Goal: Information Seeking & Learning: Learn about a topic

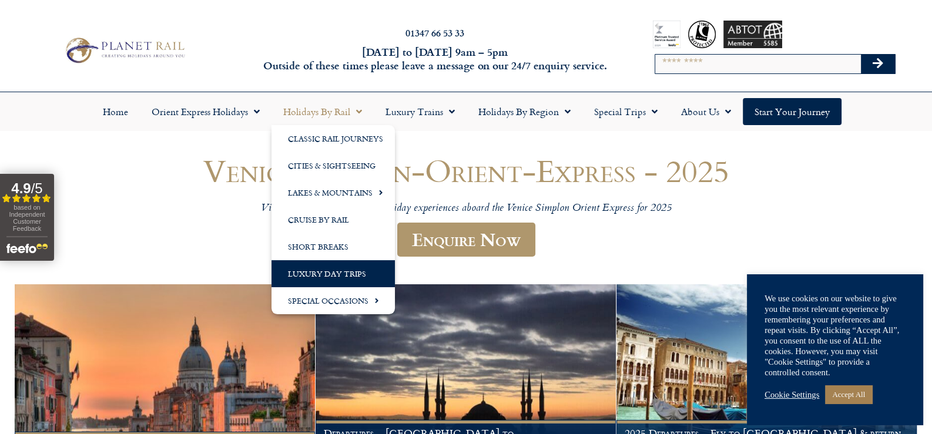
click at [342, 271] on link "Luxury Day Trips" at bounding box center [332, 273] width 123 height 27
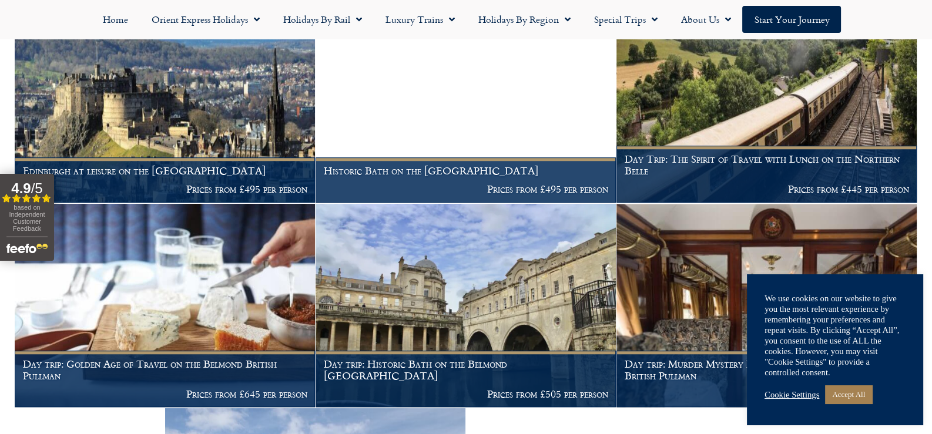
scroll to position [1136, 0]
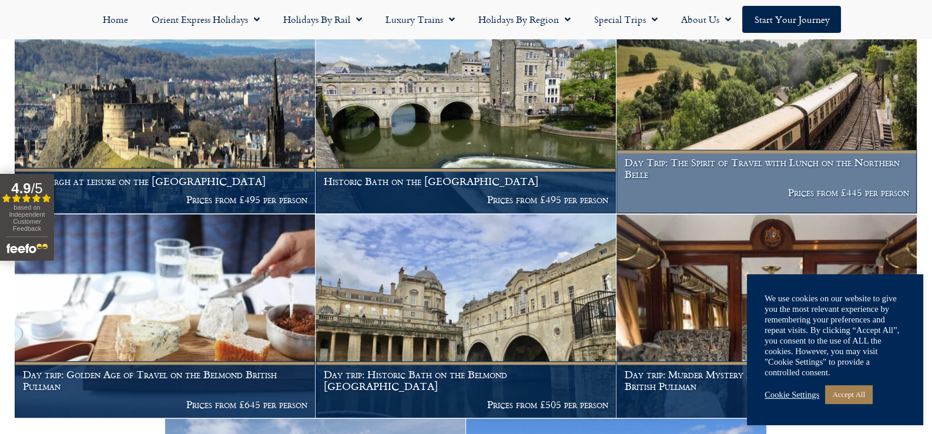
click at [793, 157] on h1 "Day Trip: The Spirit of Travel with Lunch on the Northern Belle" at bounding box center [766, 168] width 284 height 23
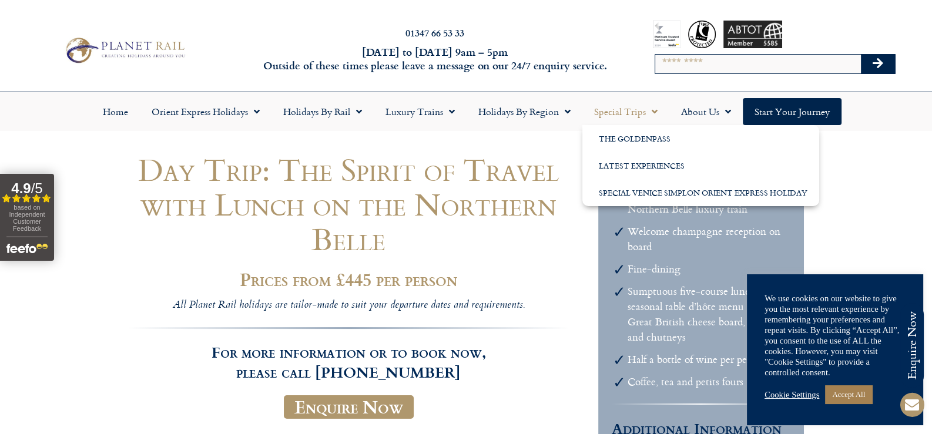
click at [652, 112] on span "Menu" at bounding box center [652, 111] width 12 height 21
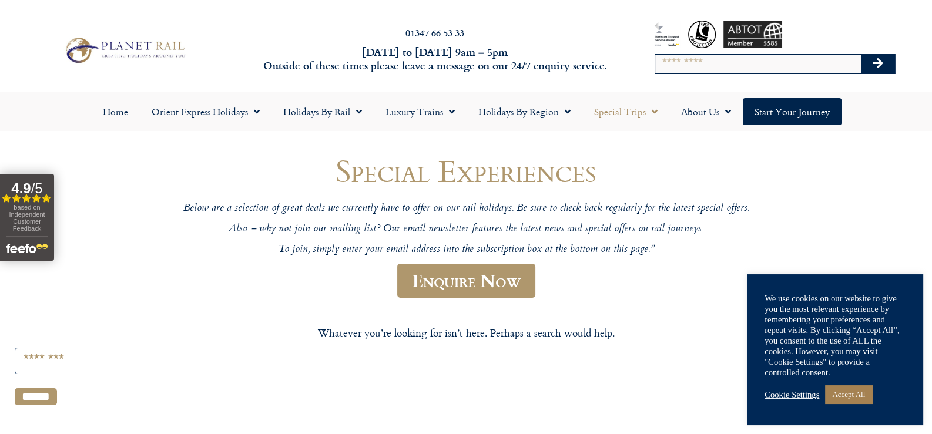
click at [652, 112] on span "Menu" at bounding box center [652, 111] width 12 height 21
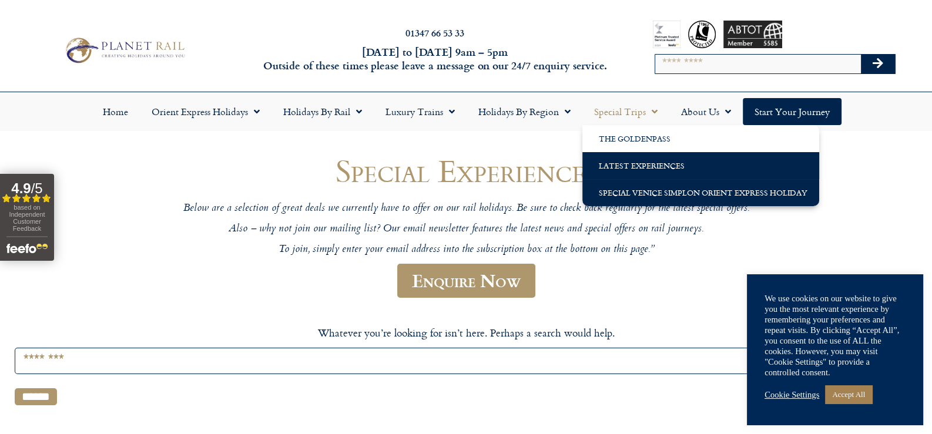
click at [657, 192] on link "Special Venice Simplon Orient Express Holiday" at bounding box center [700, 192] width 237 height 27
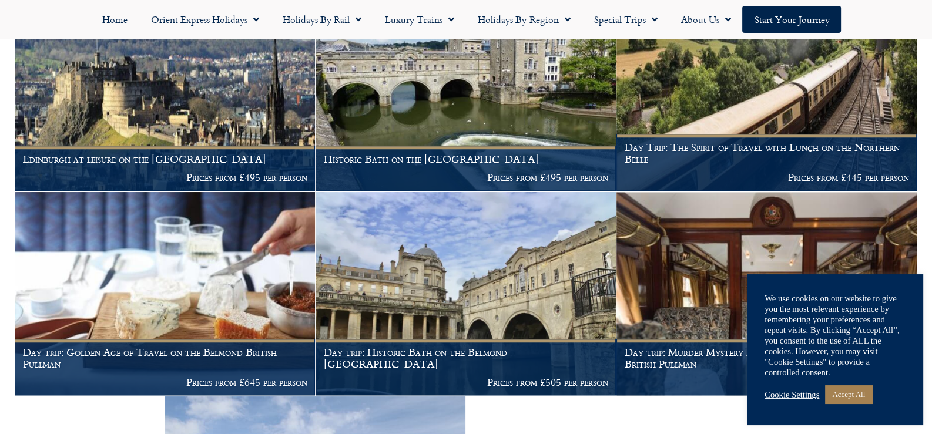
scroll to position [1162, 0]
